Goal: Task Accomplishment & Management: Manage account settings

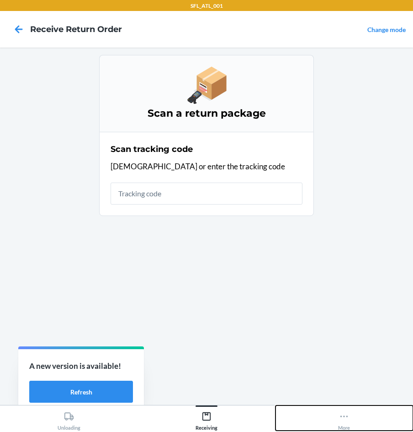
click at [354, 413] on button "More" at bounding box center [345, 417] width 138 height 25
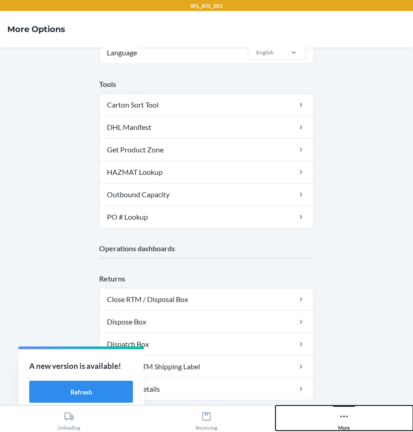
scroll to position [164, 0]
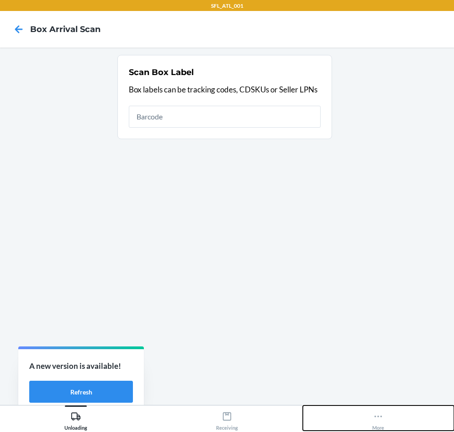
click at [386, 413] on button "More" at bounding box center [378, 417] width 151 height 25
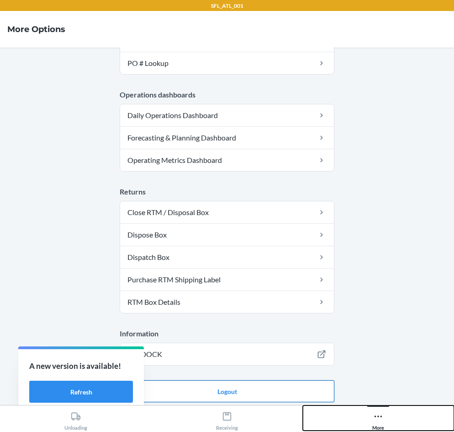
scroll to position [231, 0]
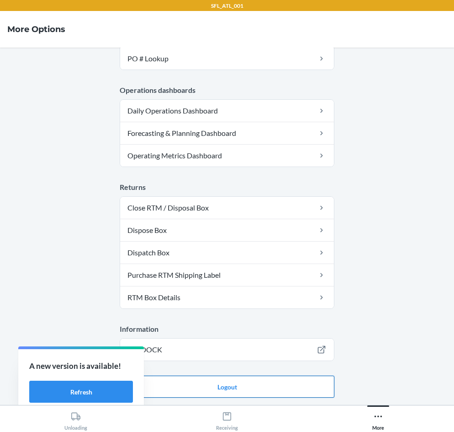
click at [276, 385] on button "Logout" at bounding box center [227, 386] width 215 height 22
